Goal: Find specific page/section: Find specific page/section

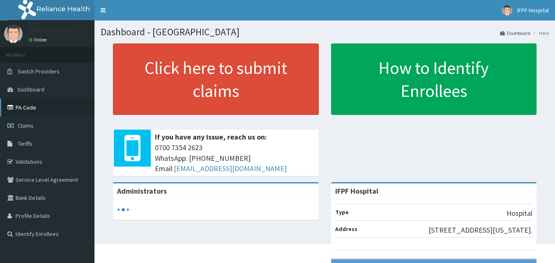
click at [35, 110] on link "PA Code" at bounding box center [47, 108] width 94 height 18
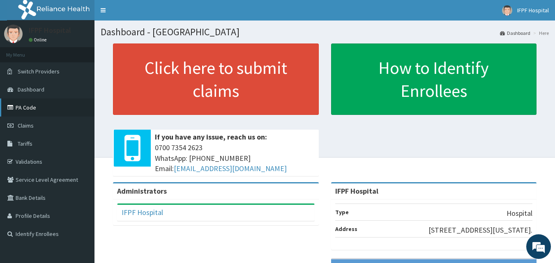
click at [35, 108] on link "PA Code" at bounding box center [47, 108] width 94 height 18
